Goal: Register for event/course

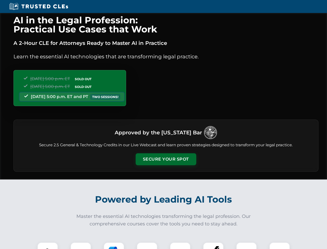
click at [166, 159] on button "Secure Your Spot" at bounding box center [166, 159] width 61 height 12
click at [48, 245] on img at bounding box center [47, 252] width 15 height 15
click at [81, 245] on div at bounding box center [80, 252] width 21 height 21
